Goal: Transaction & Acquisition: Purchase product/service

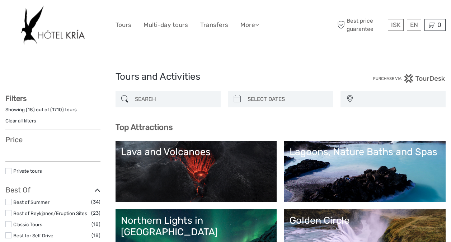
select select
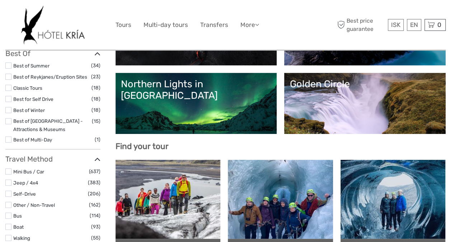
scroll to position [143, 0]
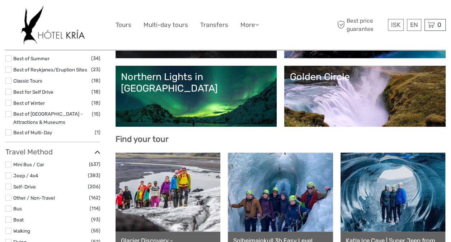
select select
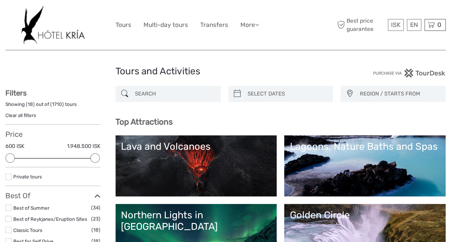
scroll to position [0, 0]
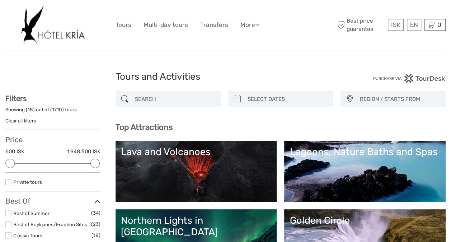
type input "05/10/2025"
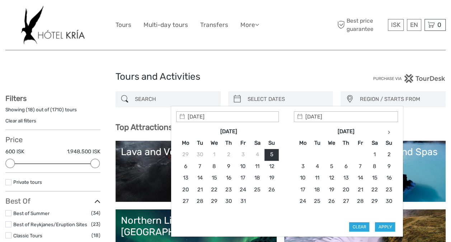
click at [264, 95] on input "search" at bounding box center [286, 99] width 85 height 13
click at [384, 130] on th at bounding box center [388, 130] width 14 height 11
type input "30/12/2025"
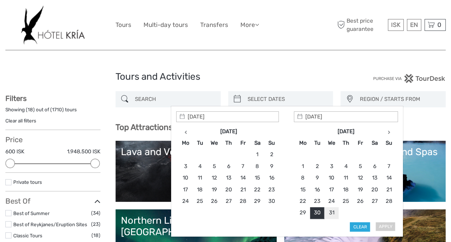
type input "30/12/2025"
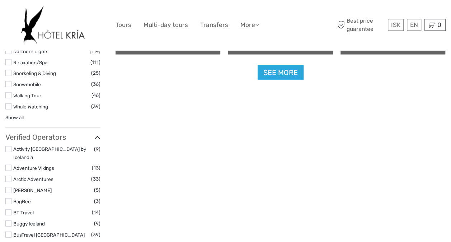
scroll to position [793, 0]
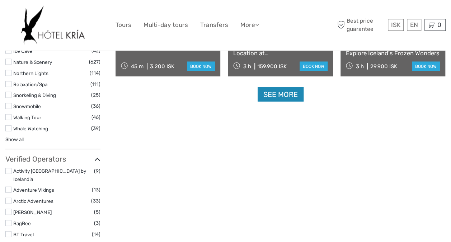
click at [290, 95] on link "See more" at bounding box center [280, 94] width 46 height 15
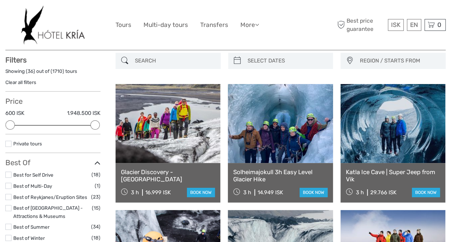
scroll to position [72, 0]
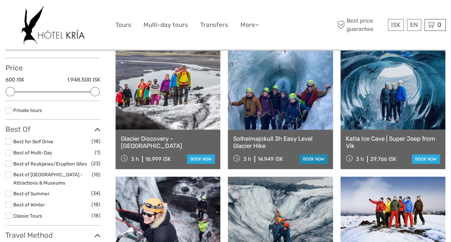
click at [318, 159] on link "book now" at bounding box center [313, 158] width 28 height 9
click at [181, 107] on link at bounding box center [167, 90] width 105 height 79
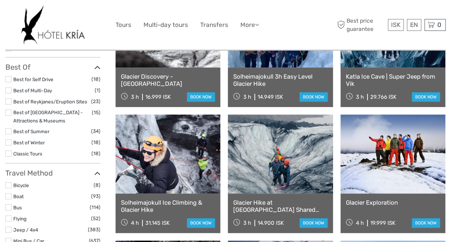
scroll to position [143, 0]
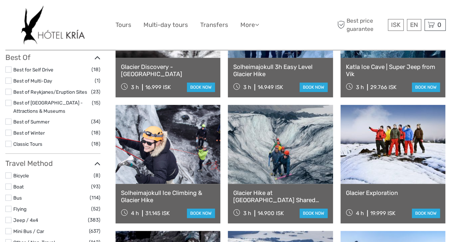
click at [275, 194] on link "Glacier Hike at Sólheimajökull Shared Experience" at bounding box center [280, 196] width 94 height 15
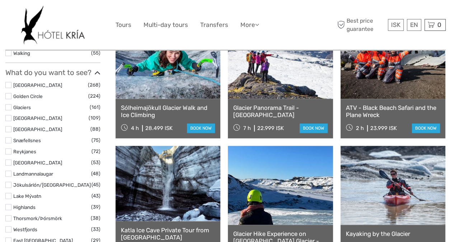
scroll to position [394, 0]
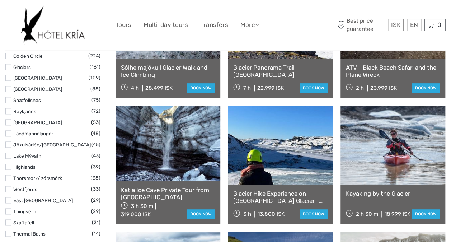
click at [265, 196] on link "Glacier Hike Experience on Sólheimajökull Glacier - Meet on location" at bounding box center [280, 197] width 94 height 15
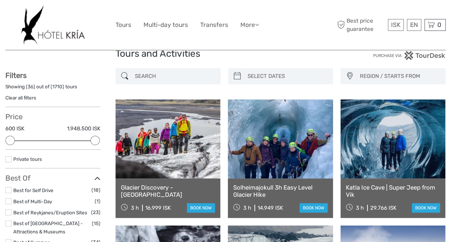
scroll to position [0, 0]
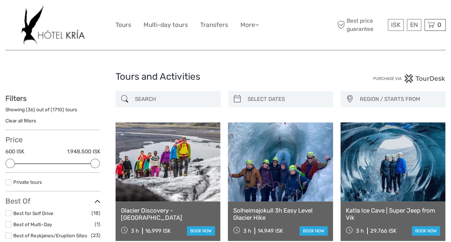
click at [280, 156] on link at bounding box center [280, 161] width 105 height 79
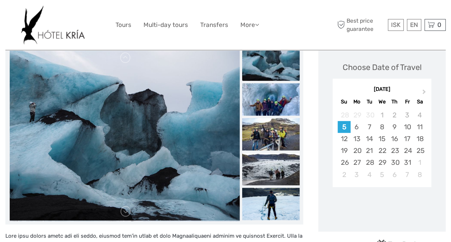
scroll to position [108, 0]
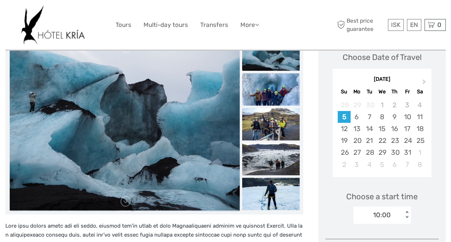
click at [278, 94] on img at bounding box center [270, 89] width 57 height 32
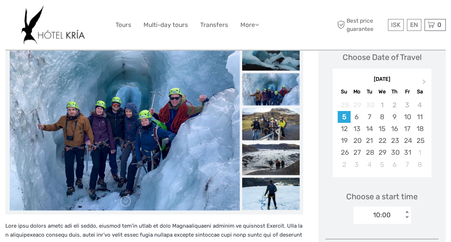
click at [272, 130] on img at bounding box center [270, 124] width 57 height 32
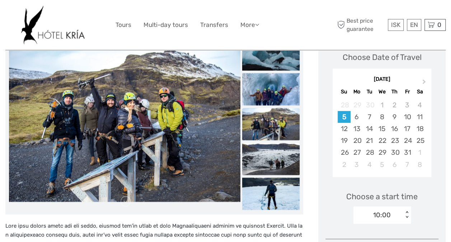
click at [278, 158] on img at bounding box center [270, 158] width 57 height 32
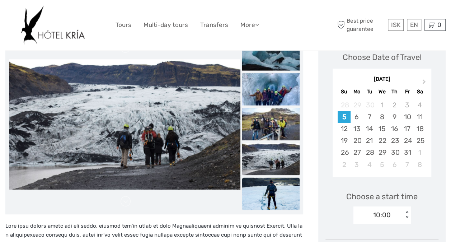
click at [285, 189] on img at bounding box center [270, 193] width 57 height 32
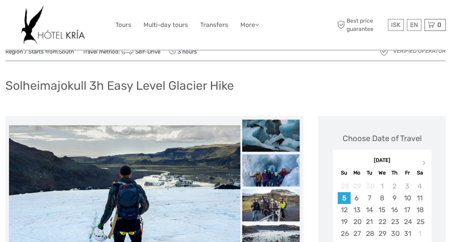
scroll to position [0, 0]
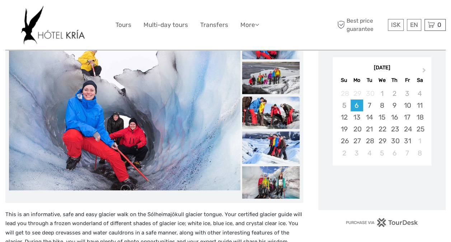
scroll to position [108, 0]
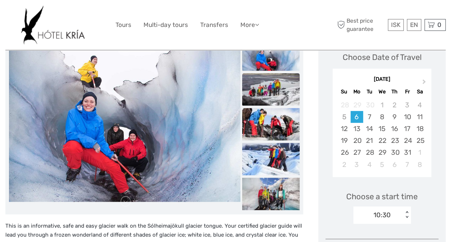
click at [284, 84] on img at bounding box center [270, 89] width 57 height 32
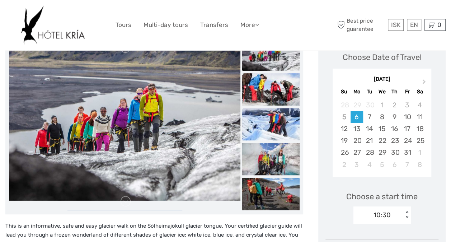
click at [273, 119] on img at bounding box center [270, 124] width 57 height 32
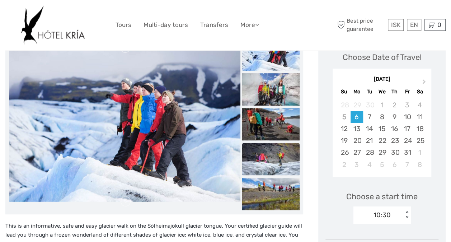
click at [278, 149] on img at bounding box center [270, 159] width 57 height 32
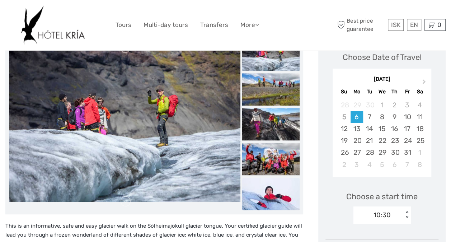
click at [281, 189] on img at bounding box center [270, 193] width 57 height 32
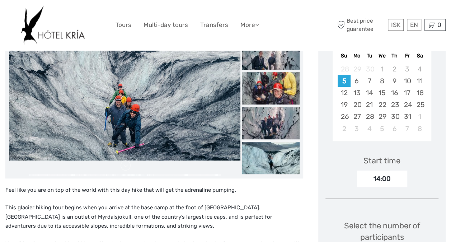
scroll to position [108, 0]
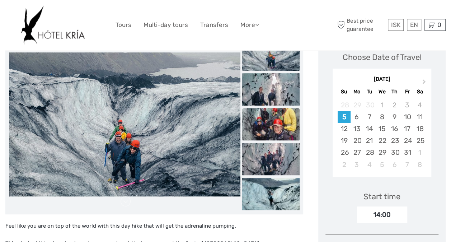
click at [276, 121] on img at bounding box center [270, 124] width 57 height 32
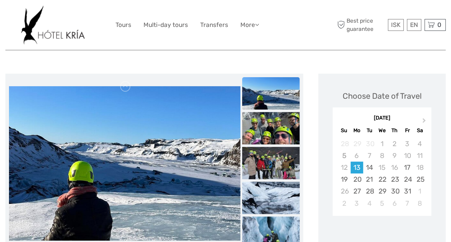
scroll to position [72, 0]
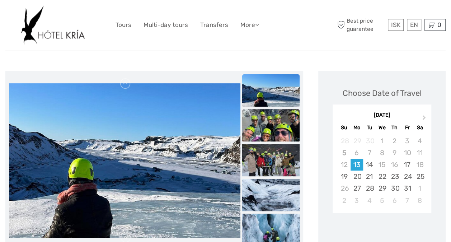
click at [266, 127] on img at bounding box center [270, 125] width 57 height 32
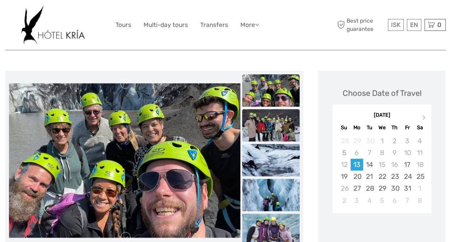
click at [274, 133] on img at bounding box center [270, 125] width 57 height 32
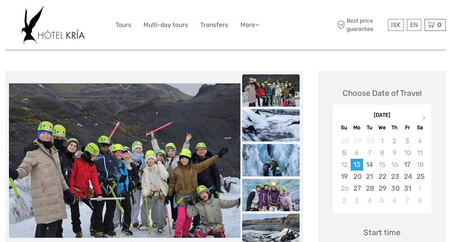
click at [275, 160] on img at bounding box center [270, 160] width 57 height 32
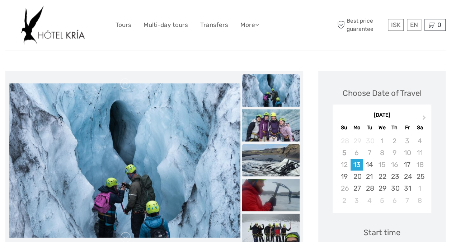
click at [279, 160] on img at bounding box center [270, 160] width 57 height 32
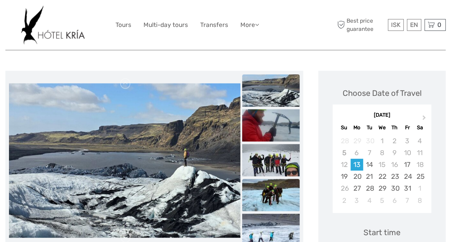
click at [279, 179] on img at bounding box center [270, 194] width 57 height 32
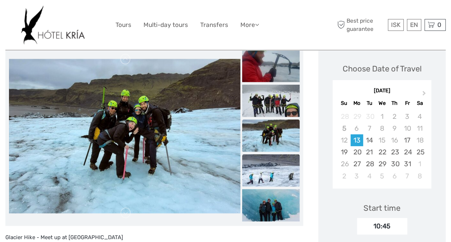
scroll to position [108, 0]
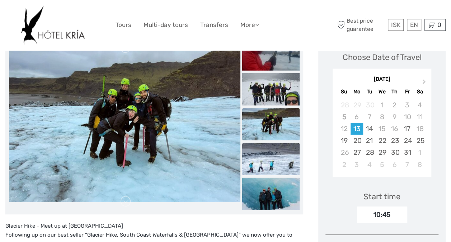
click at [275, 161] on img at bounding box center [270, 158] width 57 height 32
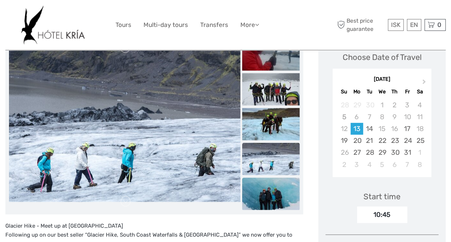
click at [276, 186] on img at bounding box center [270, 193] width 57 height 32
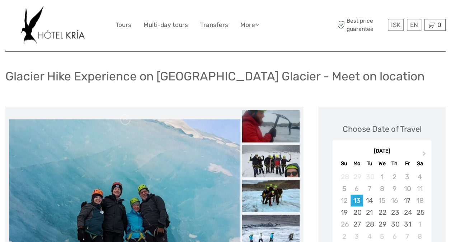
scroll to position [0, 0]
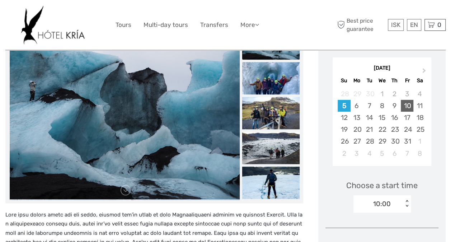
scroll to position [108, 0]
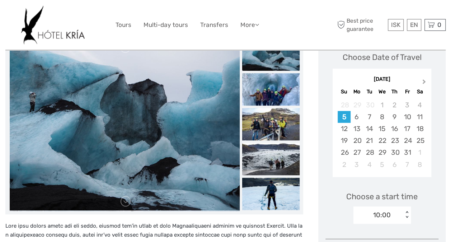
click at [424, 81] on span "Next Month" at bounding box center [424, 83] width 0 height 10
click at [363, 153] on div "30" at bounding box center [369, 152] width 13 height 12
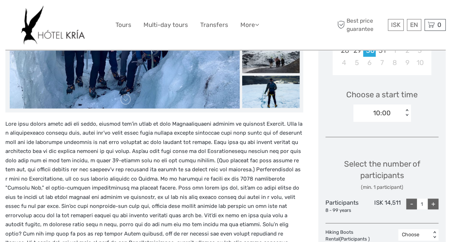
scroll to position [215, 0]
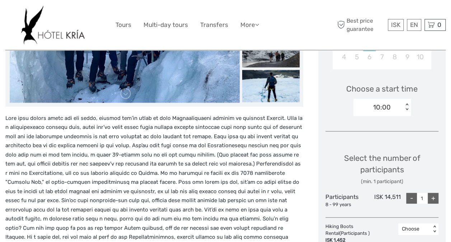
click at [436, 199] on div "+" at bounding box center [432, 197] width 11 height 11
type input "2"
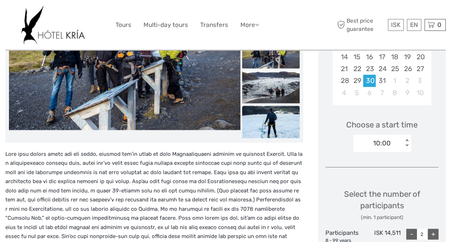
scroll to position [179, 0]
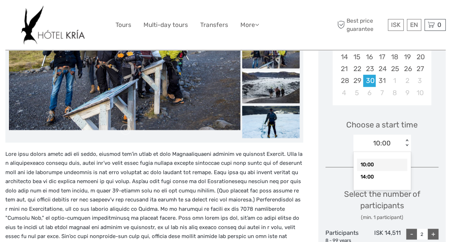
click at [405, 138] on div "10:00 < >" at bounding box center [381, 142] width 57 height 17
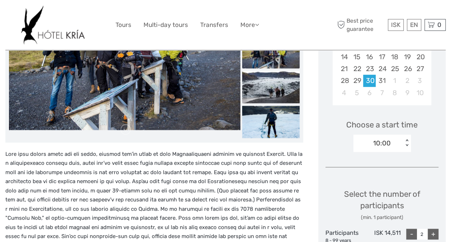
click at [444, 138] on div "Choose Date of Travel December 2025 Previous Month Next Month December 2025 Su …" at bounding box center [381, 196] width 127 height 466
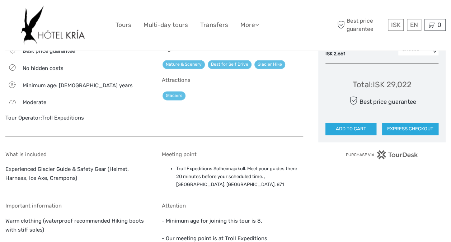
scroll to position [430, 0]
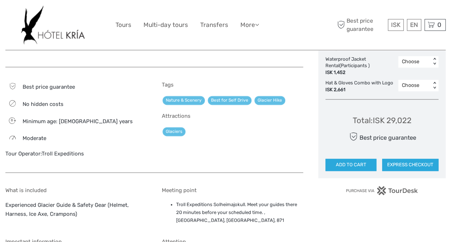
click at [414, 118] on div "Total : ISK 29,022 Best price guarantee ADD TO CART EXPRESS CHECKOUT" at bounding box center [381, 138] width 113 height 66
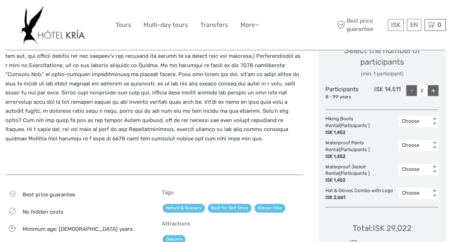
scroll to position [394, 0]
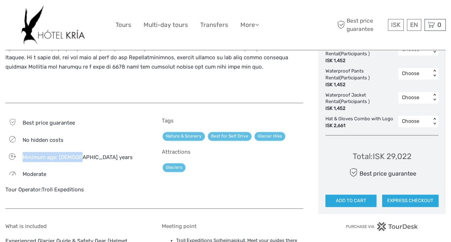
drag, startPoint x: 22, startPoint y: 156, endPoint x: 83, endPoint y: 158, distance: 61.0
click at [83, 158] on div "8 Minimum age: 8 years" at bounding box center [75, 157] width 141 height 10
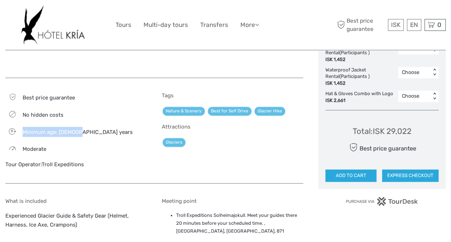
scroll to position [430, 0]
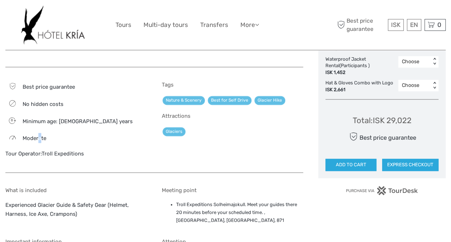
click at [40, 139] on span "Moderate" at bounding box center [35, 138] width 24 height 6
drag, startPoint x: 40, startPoint y: 139, endPoint x: 81, endPoint y: 150, distance: 42.5
click at [81, 149] on div "Best price guarantee No hidden costs 8 Minimum age: 8 years Moderate Tour Opera…" at bounding box center [75, 123] width 141 height 84
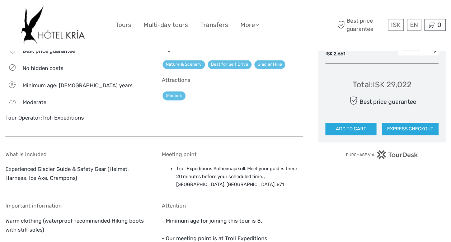
scroll to position [502, 0]
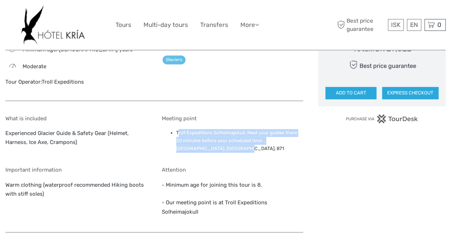
drag, startPoint x: 177, startPoint y: 132, endPoint x: 277, endPoint y: 148, distance: 101.6
click at [277, 148] on li "Troll Expeditions Solheimajokull. Meet your guides there 20 minutes before your…" at bounding box center [239, 141] width 127 height 24
click at [251, 150] on li "Troll Expeditions Solheimajokull. Meet your guides there 20 minutes before your…" at bounding box center [239, 141] width 127 height 24
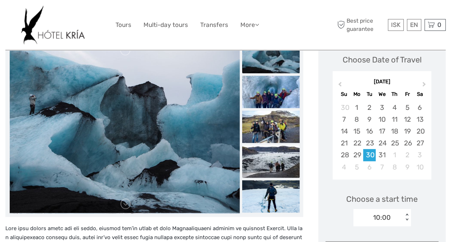
scroll to position [108, 0]
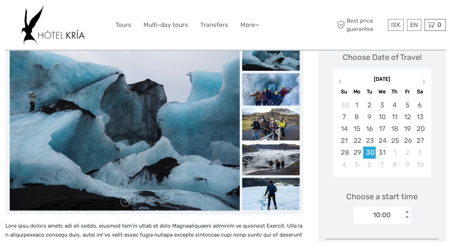
click at [268, 159] on img at bounding box center [270, 159] width 57 height 32
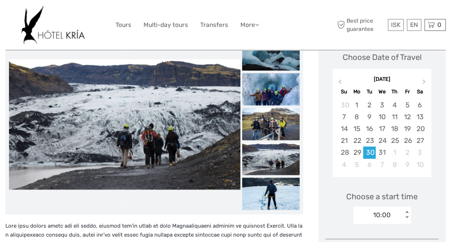
click at [267, 131] on img at bounding box center [270, 124] width 57 height 32
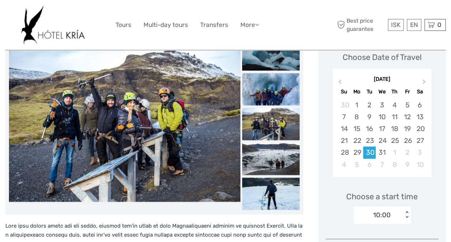
click at [288, 82] on img at bounding box center [270, 89] width 57 height 32
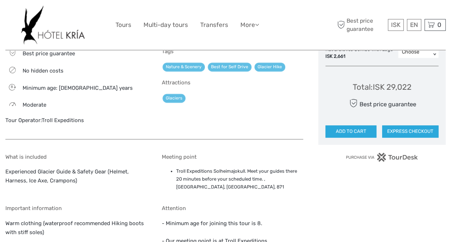
scroll to position [394, 0]
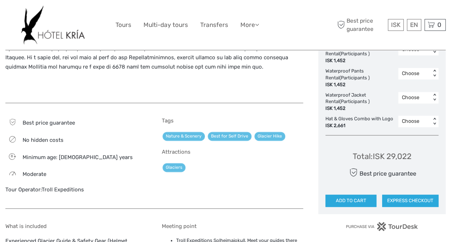
click at [39, 171] on span "Moderate" at bounding box center [35, 174] width 24 height 6
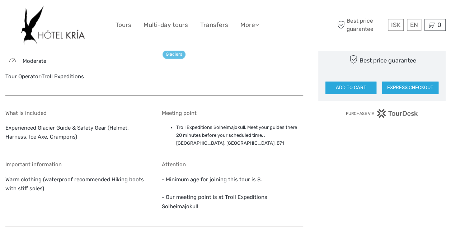
scroll to position [538, 0]
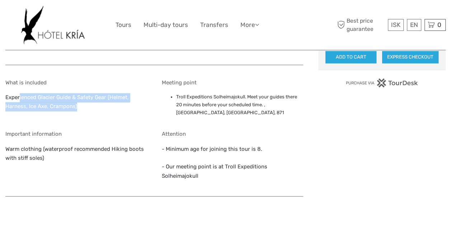
drag, startPoint x: 19, startPoint y: 97, endPoint x: 125, endPoint y: 104, distance: 105.9
click at [125, 104] on p "Experienced Glacier Guide & Safety Gear (Helmet, Harness, Ice Axe, Crampons)" at bounding box center [75, 102] width 141 height 18
click at [39, 112] on div "What is included Experienced Glacier Guide & Safety Gear (Helmet, Harness, Ice …" at bounding box center [75, 99] width 141 height 40
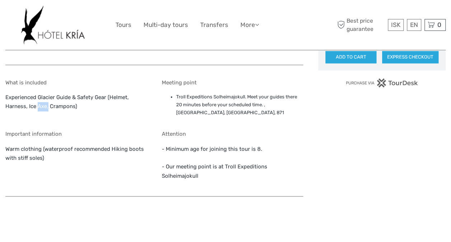
drag, startPoint x: 37, startPoint y: 106, endPoint x: 48, endPoint y: 107, distance: 11.9
click at [48, 107] on p "Experienced Glacier Guide & Safety Gear (Helmet, Harness, Ice Axe, Crampons)" at bounding box center [75, 102] width 141 height 18
drag, startPoint x: 48, startPoint y: 107, endPoint x: 97, endPoint y: 118, distance: 49.7
click at [97, 118] on div "What is included Experienced Glacier Guide & Safety Gear (Helmet, Harness, Ice …" at bounding box center [75, 99] width 141 height 40
drag, startPoint x: 47, startPoint y: 105, endPoint x: 76, endPoint y: 105, distance: 29.0
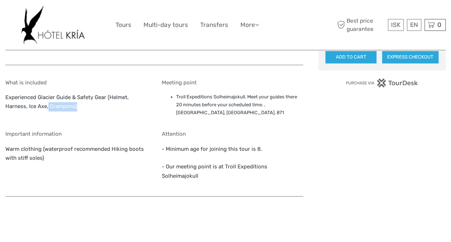
click at [76, 105] on p "Experienced Glacier Guide & Safety Gear (Helmet, Harness, Ice Axe, Crampons)" at bounding box center [75, 102] width 141 height 18
drag, startPoint x: 76, startPoint y: 105, endPoint x: 92, endPoint y: 119, distance: 21.1
click at [92, 119] on div "What is included Experienced Glacier Guide & Safety Gear (Helmet, Harness, Ice …" at bounding box center [75, 99] width 141 height 40
click at [75, 106] on p "Experienced Glacier Guide & Safety Gear (Helmet, Harness, Ice Axe, Crampons)" at bounding box center [75, 102] width 141 height 18
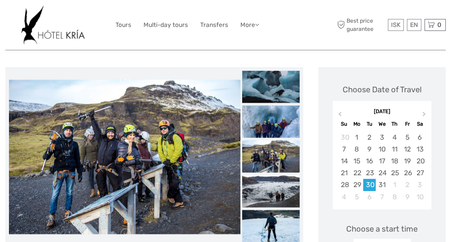
scroll to position [36, 0]
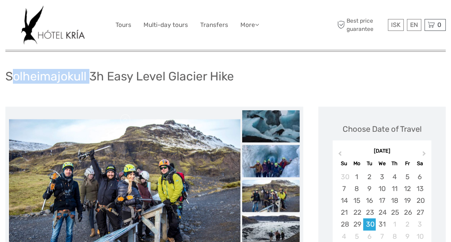
drag, startPoint x: 9, startPoint y: 76, endPoint x: 85, endPoint y: 78, distance: 75.3
click at [85, 78] on h1 "Solheimajokull 3h Easy Level Glacier Hike" at bounding box center [119, 76] width 228 height 15
drag, startPoint x: 85, startPoint y: 78, endPoint x: 37, endPoint y: 76, distance: 48.1
click at [37, 76] on h1 "Solheimajokull 3h Easy Level Glacier Hike" at bounding box center [119, 76] width 228 height 15
drag, startPoint x: 87, startPoint y: 76, endPoint x: -1, endPoint y: 76, distance: 88.2
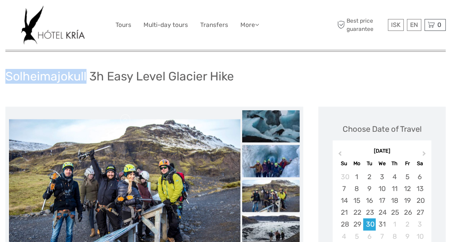
copy h1 "Solheimajokull"
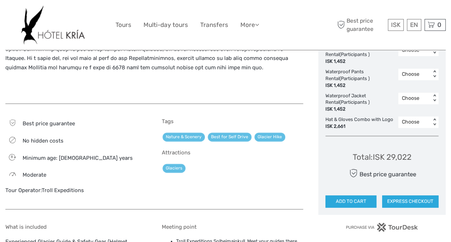
scroll to position [394, 0]
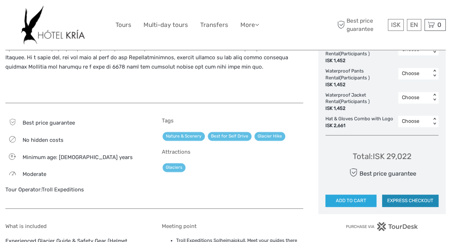
click at [412, 199] on button "EXPRESS CHECKOUT" at bounding box center [410, 200] width 56 height 12
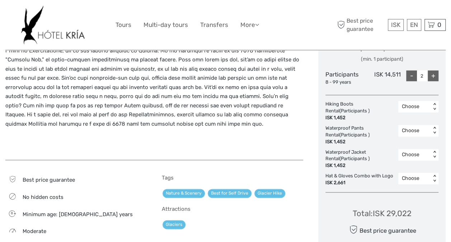
scroll to position [323, 0]
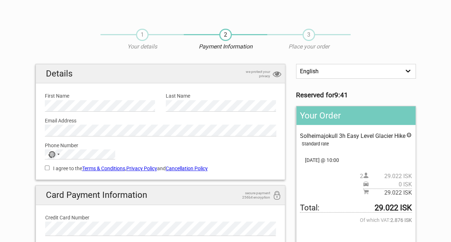
click at [151, 136] on div "Phone Number No country selected 244 results found [GEOGRAPHIC_DATA] +93 [GEOGR…" at bounding box center [160, 147] width 242 height 23
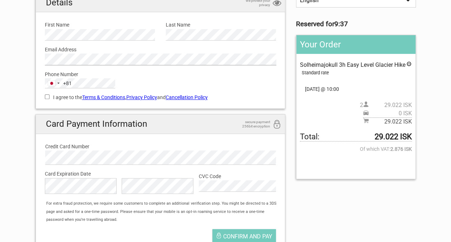
scroll to position [72, 0]
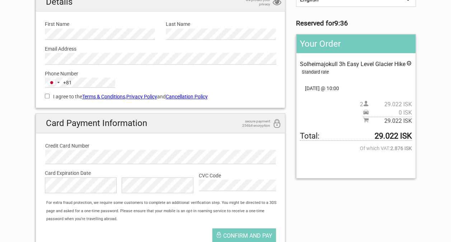
click at [45, 96] on input "I agree to the Terms & Conditions , Privacy Policy and Cancellation Policy" at bounding box center [47, 96] width 5 height 5
checkbox input "true"
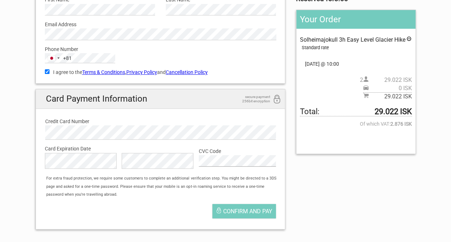
scroll to position [108, 0]
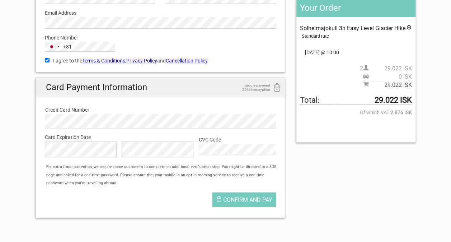
click at [0, 120] on html "1 Your details 2 Payment Information 3 Place your order English Español Deutsch…" at bounding box center [225, 127] width 451 height 470
click at [242, 154] on div "Card Expiration Date Card Expiration Month is required The Card Expiration Year…" at bounding box center [160, 145] width 242 height 35
click at [411, 182] on div "English Español Deutsch Reserved for 8:15 Your Order Solheimajokull 3h Easy Lev…" at bounding box center [225, 89] width 391 height 267
click at [252, 202] on span "Confirm and pay" at bounding box center [247, 199] width 49 height 7
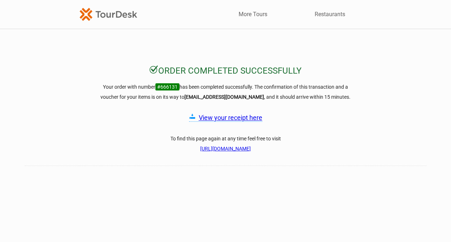
click at [370, 125] on div "Order completed successfully Your order with number #666131 has been completed …" at bounding box center [225, 202] width 451 height 274
